Goal: Subscribe to service/newsletter

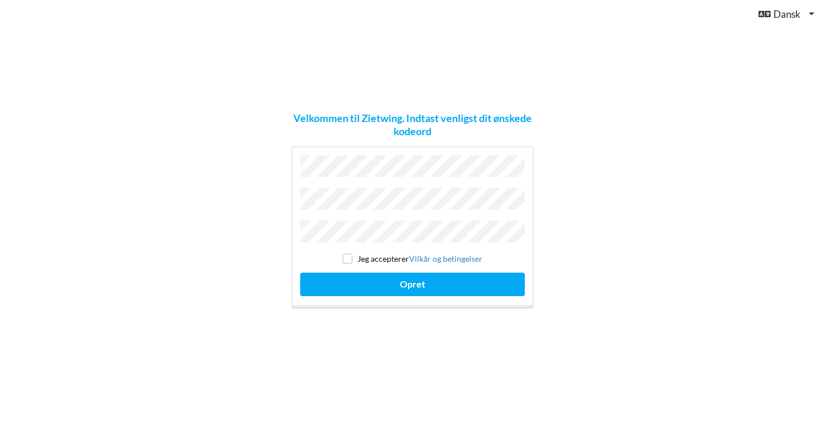
click at [349, 254] on input "checkbox" at bounding box center [348, 259] width 10 height 10
checkbox input "true"
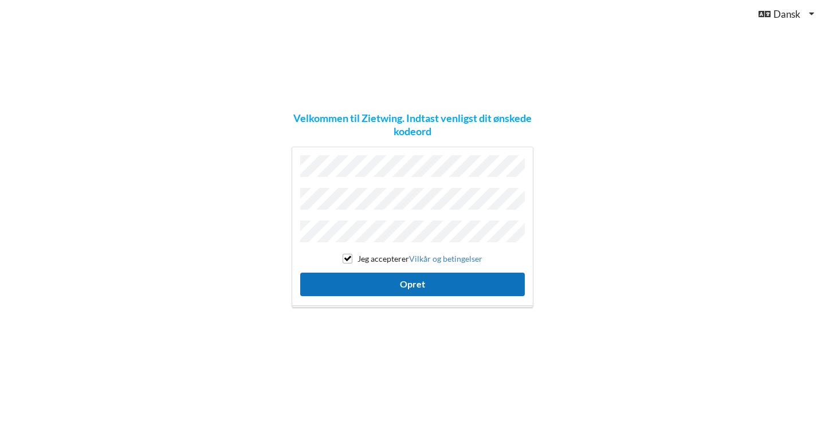
click at [388, 283] on button "Opret" at bounding box center [412, 284] width 225 height 23
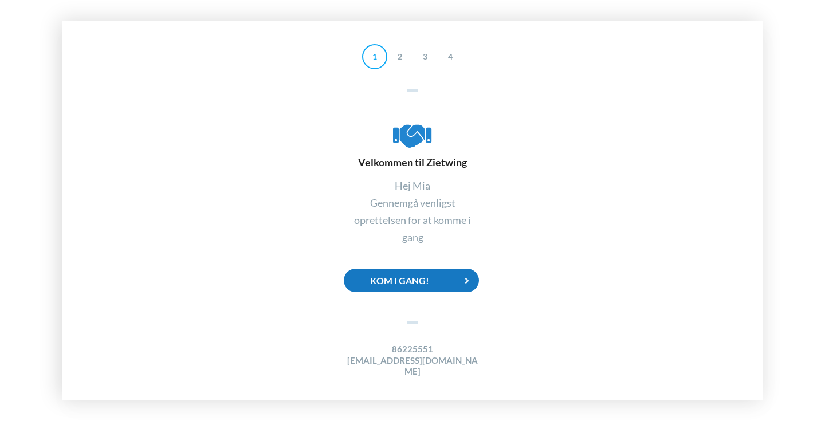
click at [463, 284] on icon at bounding box center [466, 280] width 23 height 23
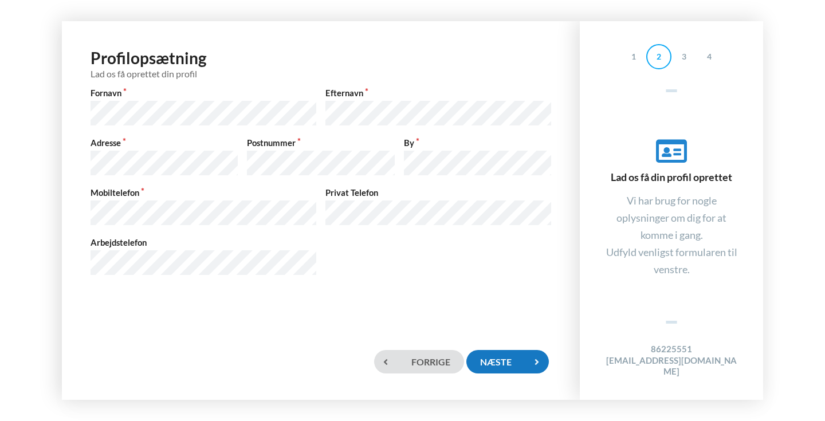
click at [488, 364] on div "Næste" at bounding box center [507, 361] width 82 height 23
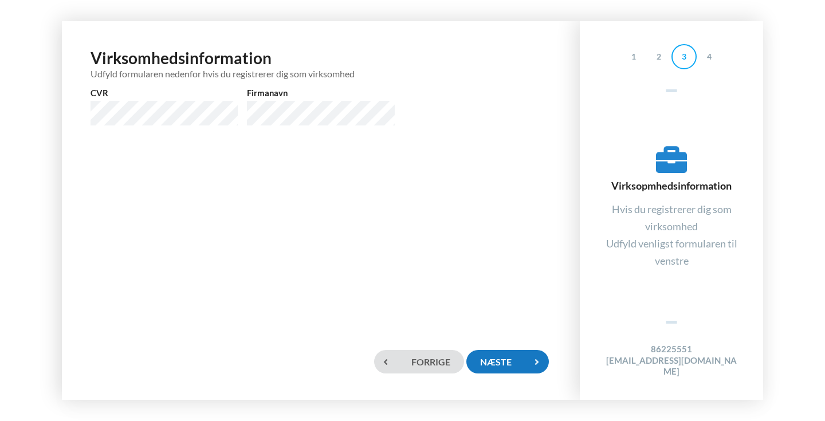
click at [495, 368] on div "Næste" at bounding box center [507, 361] width 82 height 23
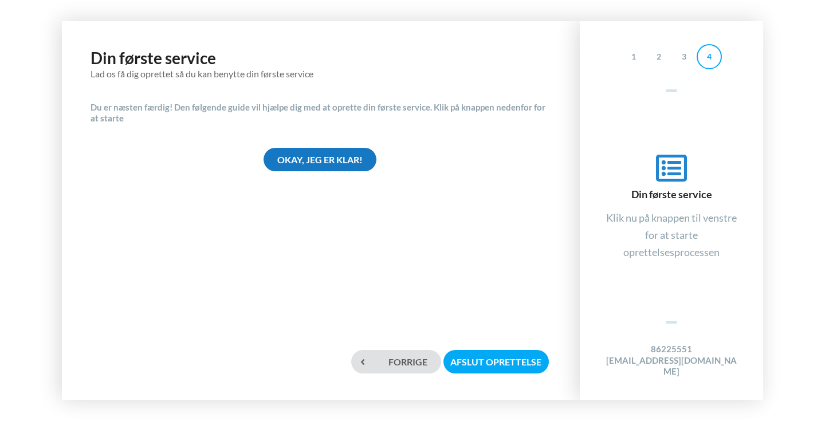
click at [308, 160] on div "Okay, jeg er klar!" at bounding box center [319, 159] width 113 height 23
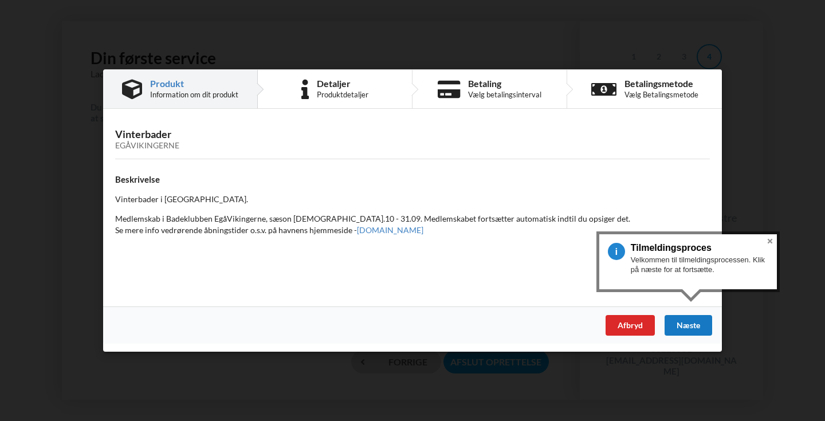
click at [682, 326] on div "Næste" at bounding box center [688, 325] width 48 height 21
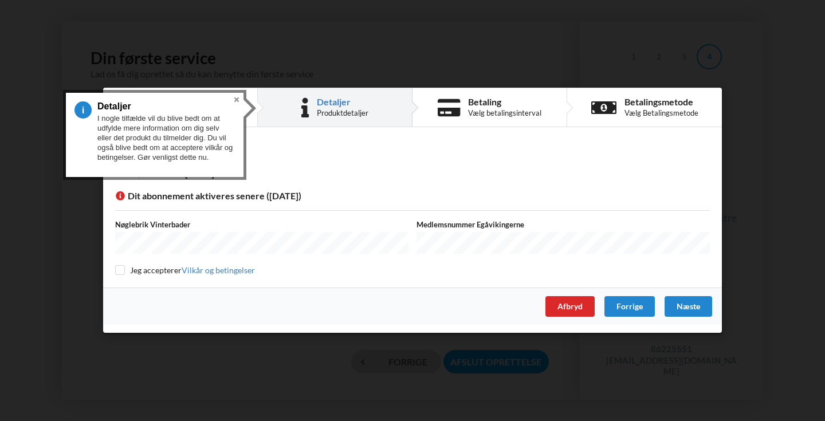
click at [338, 104] on div "Detaljer" at bounding box center [343, 101] width 52 height 9
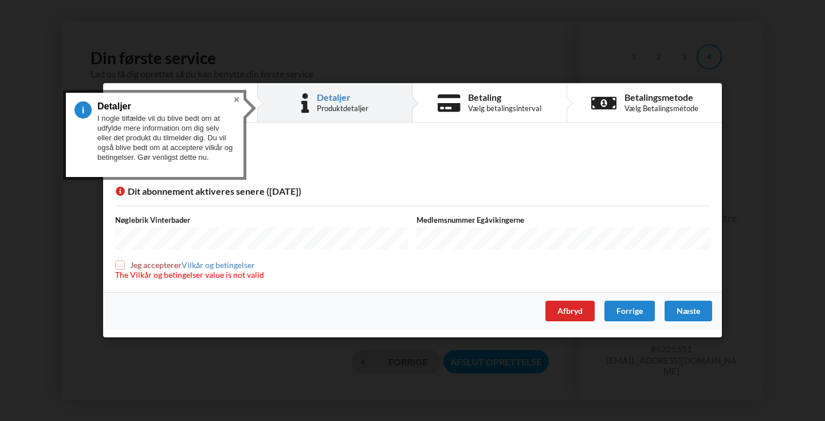
click at [338, 102] on div "Detaljer" at bounding box center [343, 97] width 52 height 9
click at [120, 267] on input "checkbox" at bounding box center [120, 265] width 10 height 10
checkbox input "true"
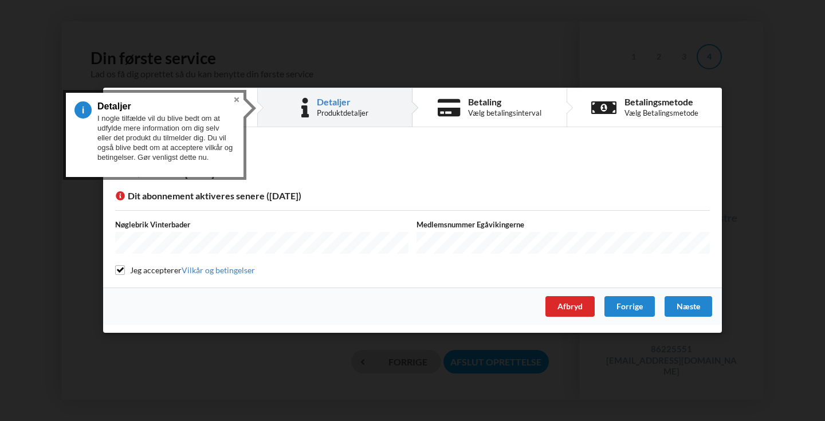
click at [235, 99] on button "Close" at bounding box center [237, 100] width 14 height 14
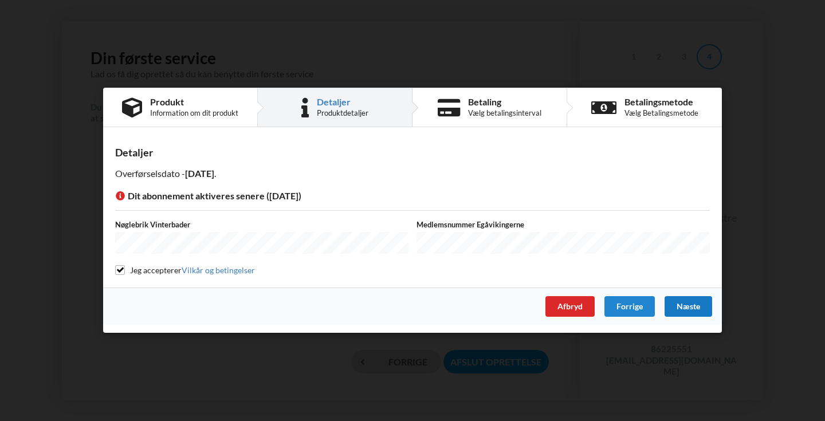
click at [692, 309] on div "Næste" at bounding box center [688, 307] width 48 height 21
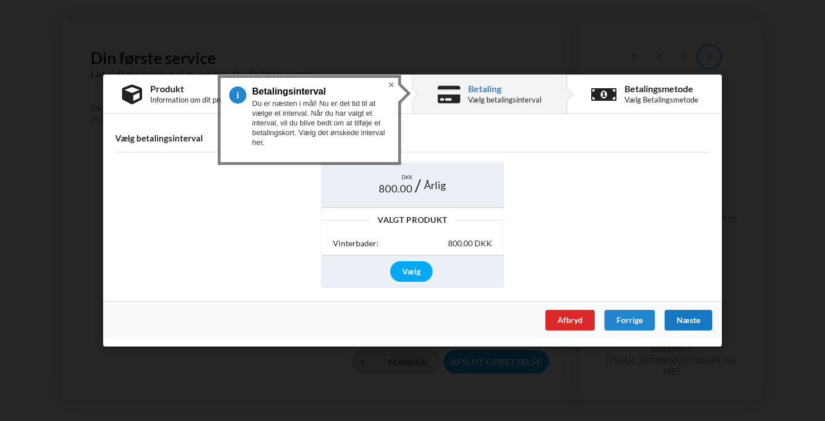
click at [686, 320] on div "Næste" at bounding box center [688, 320] width 48 height 21
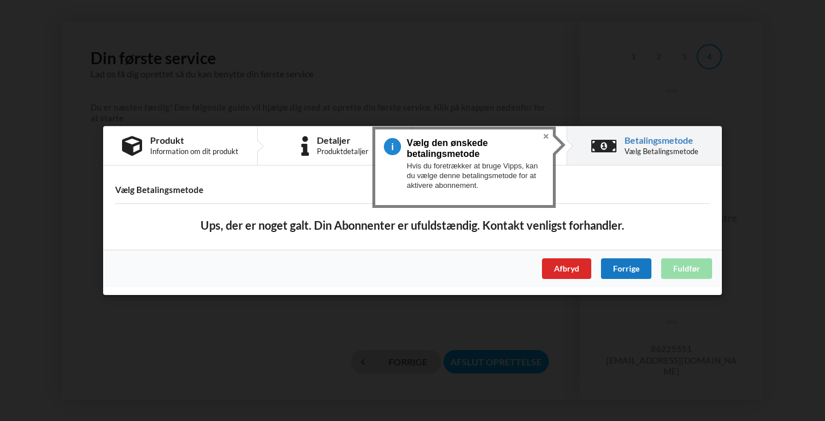
click at [617, 271] on div "Forrige" at bounding box center [626, 268] width 50 height 21
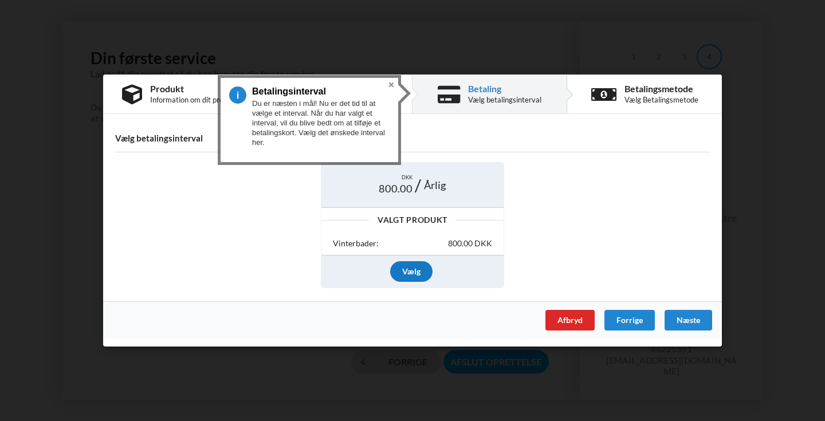
click at [411, 269] on div "Vælg" at bounding box center [411, 271] width 42 height 21
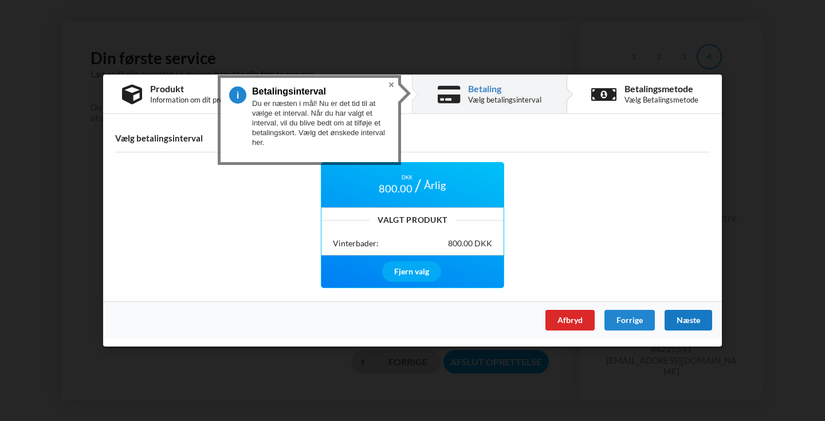
click at [702, 322] on div "Næste" at bounding box center [688, 320] width 48 height 21
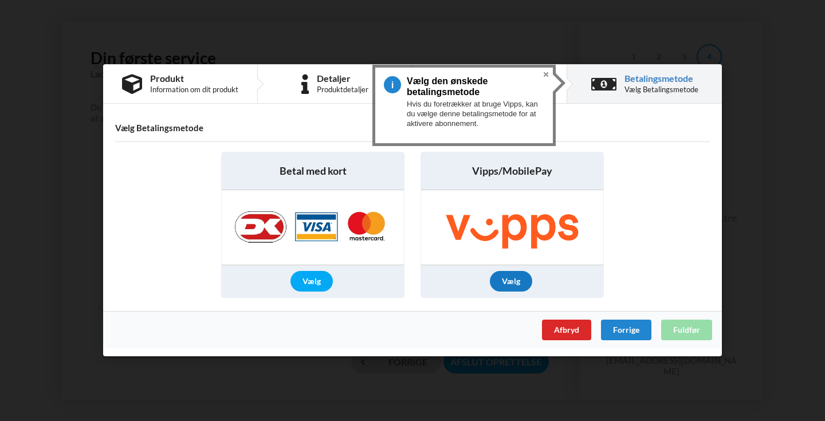
click at [505, 278] on div "Vælg" at bounding box center [511, 281] width 42 height 21
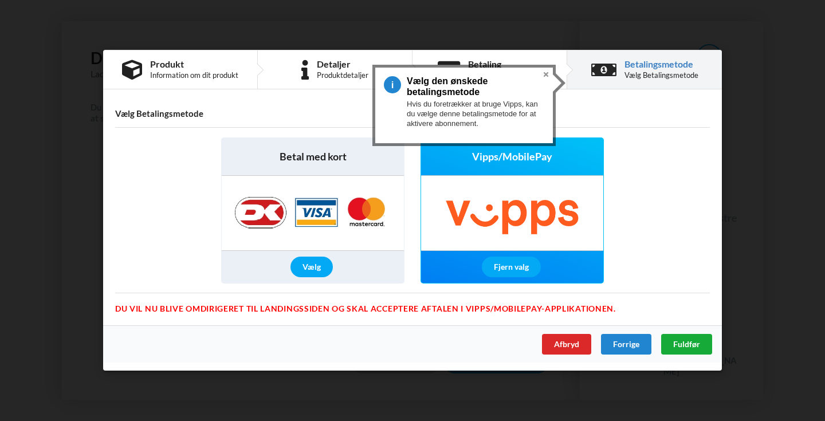
click at [678, 345] on span "Fuldfør" at bounding box center [686, 345] width 27 height 10
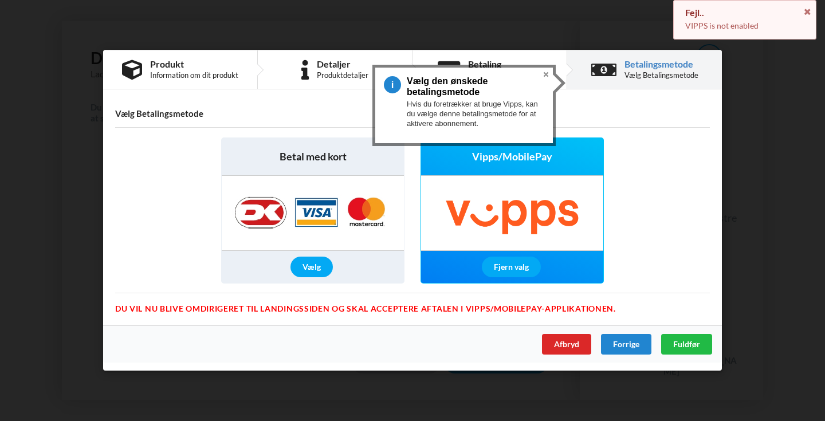
click at [548, 74] on button "Close" at bounding box center [546, 75] width 14 height 14
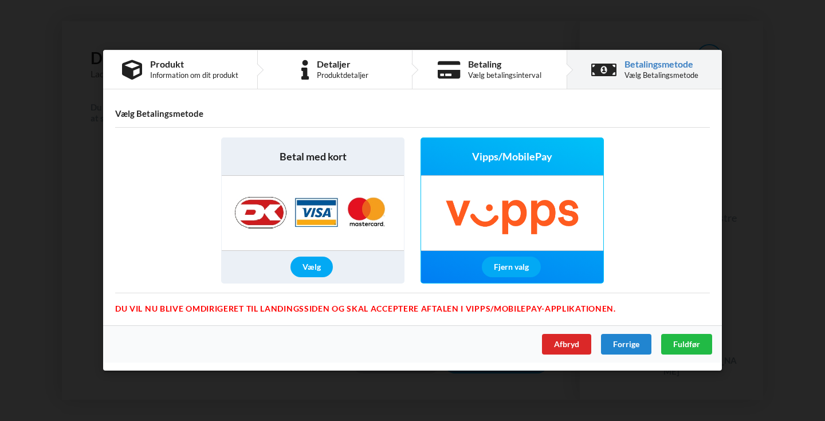
click at [531, 155] on span "Vipps/MobilePay" at bounding box center [512, 157] width 80 height 14
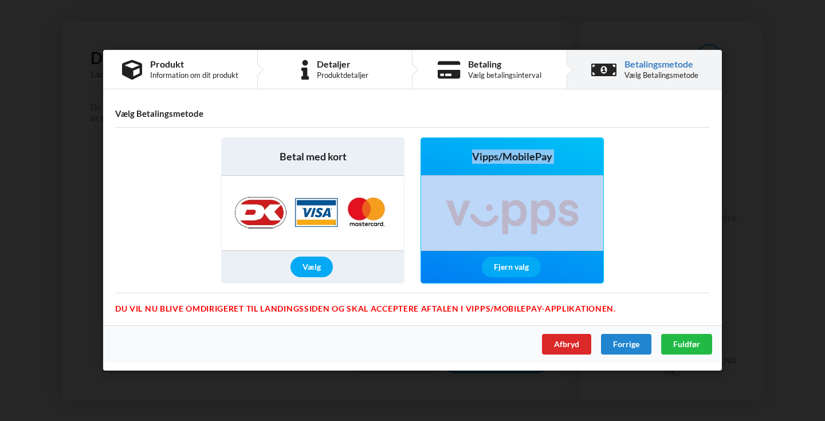
click at [519, 213] on img at bounding box center [512, 213] width 182 height 74
click at [683, 352] on div "Fuldfør" at bounding box center [686, 344] width 51 height 21
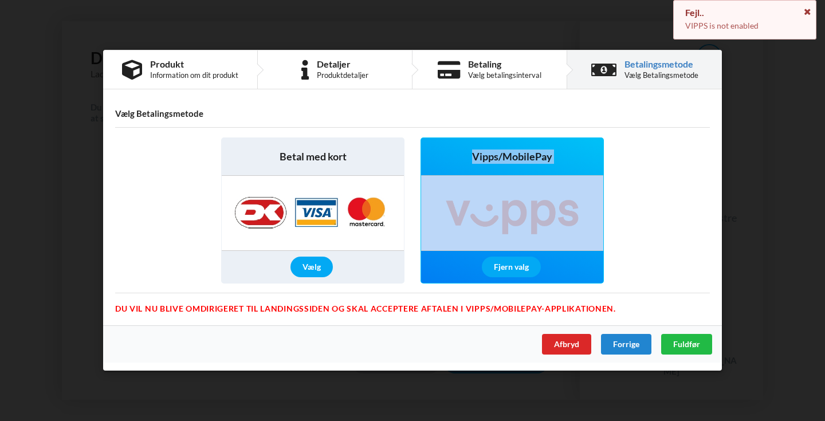
click at [809, 10] on icon at bounding box center [807, 10] width 10 height 8
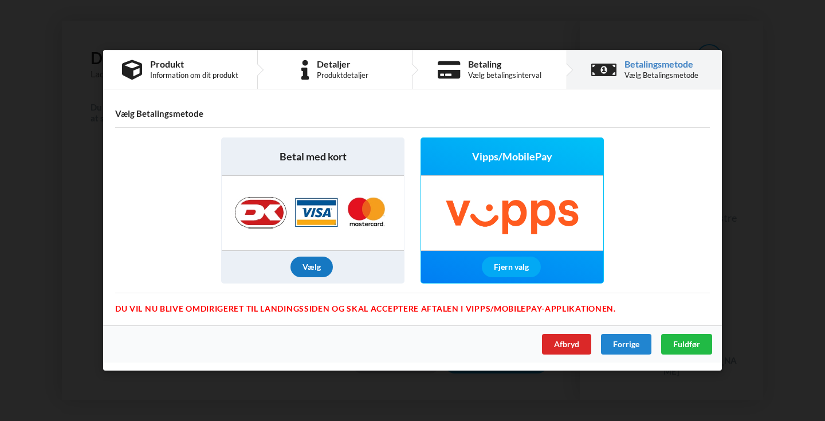
click at [312, 268] on div "Vælg" at bounding box center [311, 267] width 42 height 21
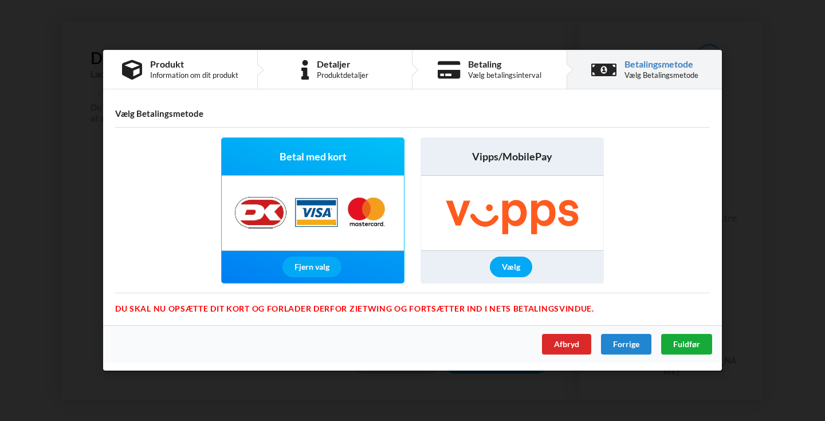
click at [682, 349] on div "Fuldfør" at bounding box center [686, 344] width 51 height 21
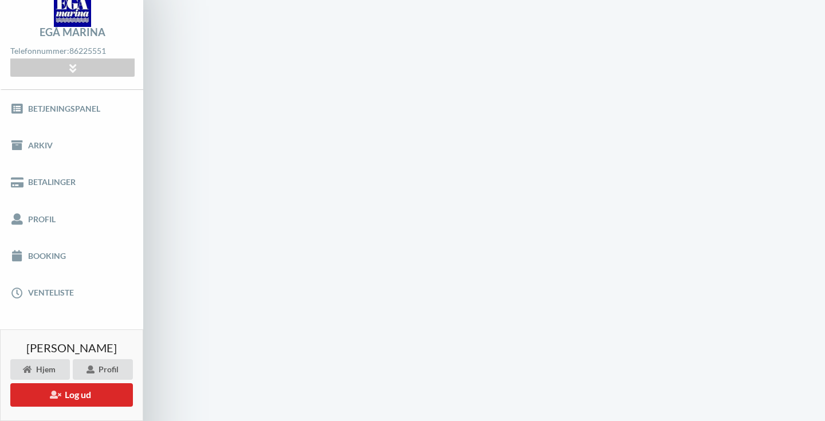
scroll to position [1, 0]
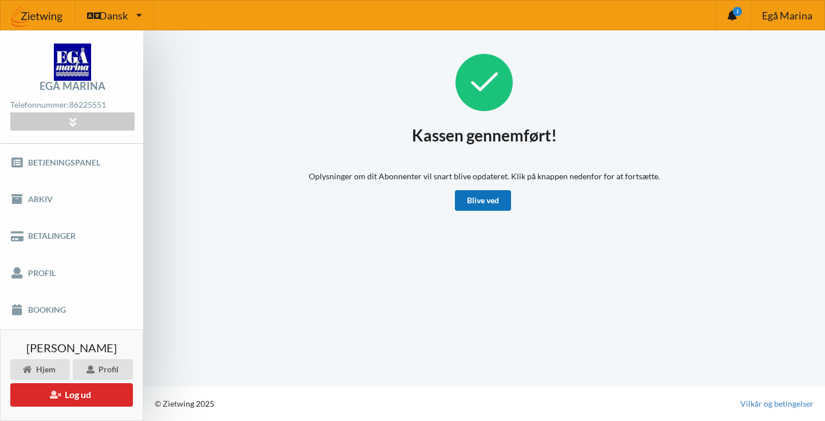
click at [491, 195] on link "Blive ved" at bounding box center [483, 200] width 56 height 21
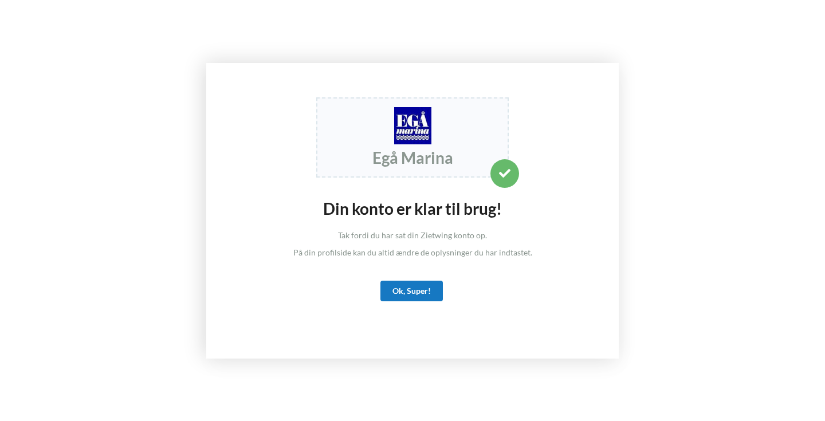
click at [418, 289] on div "Ok, Super!" at bounding box center [411, 291] width 62 height 21
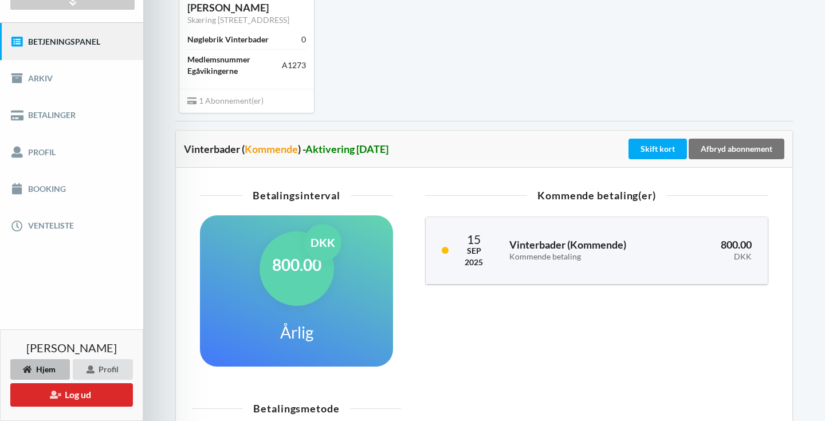
scroll to position [124, 0]
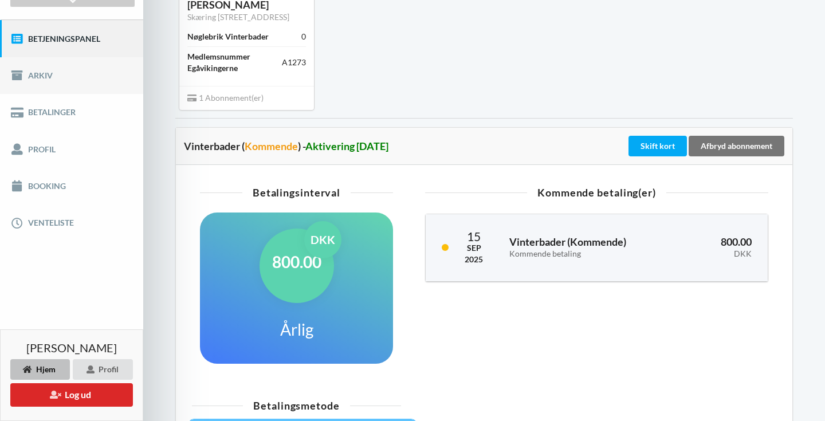
click at [69, 78] on link "Arkiv" at bounding box center [71, 75] width 143 height 37
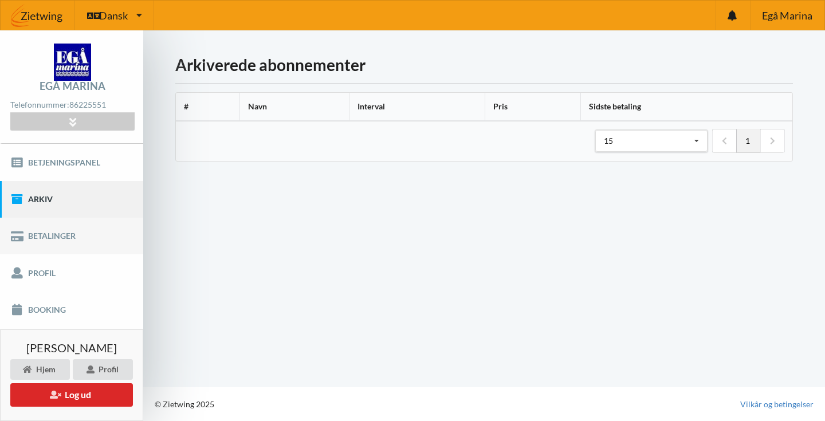
click at [67, 238] on link "Betalinger" at bounding box center [71, 236] width 143 height 37
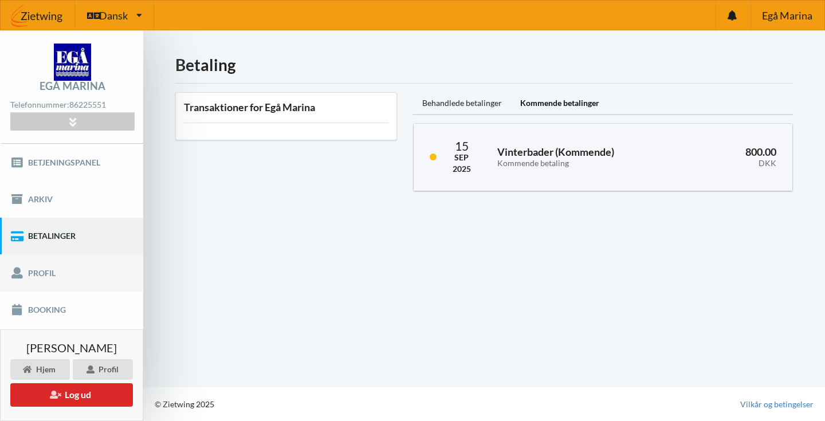
click at [69, 274] on link "Profil" at bounding box center [71, 272] width 143 height 37
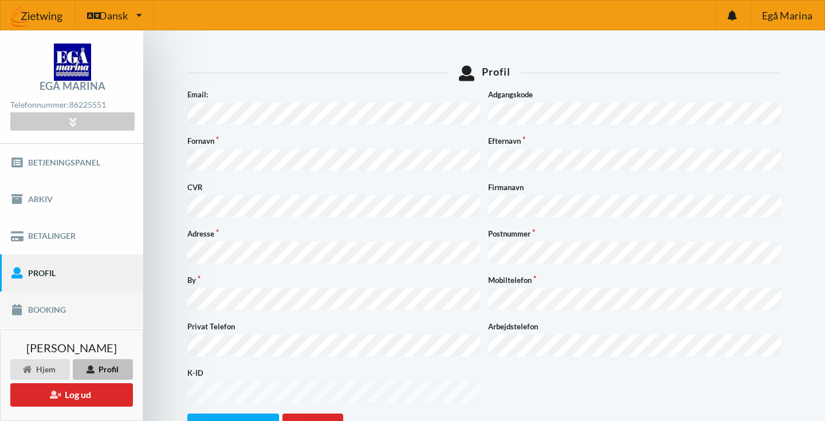
click at [74, 312] on link "Booking" at bounding box center [71, 310] width 143 height 37
